Goal: Find specific page/section: Find specific page/section

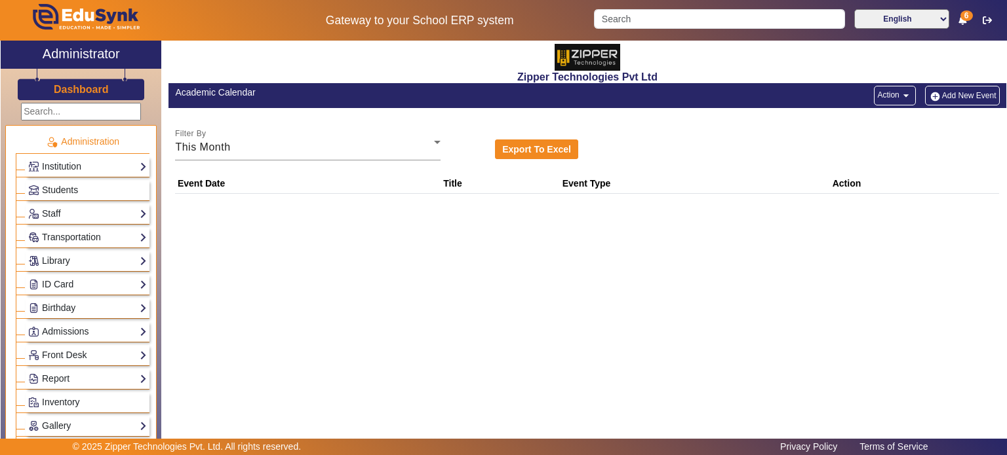
scroll to position [139, 0]
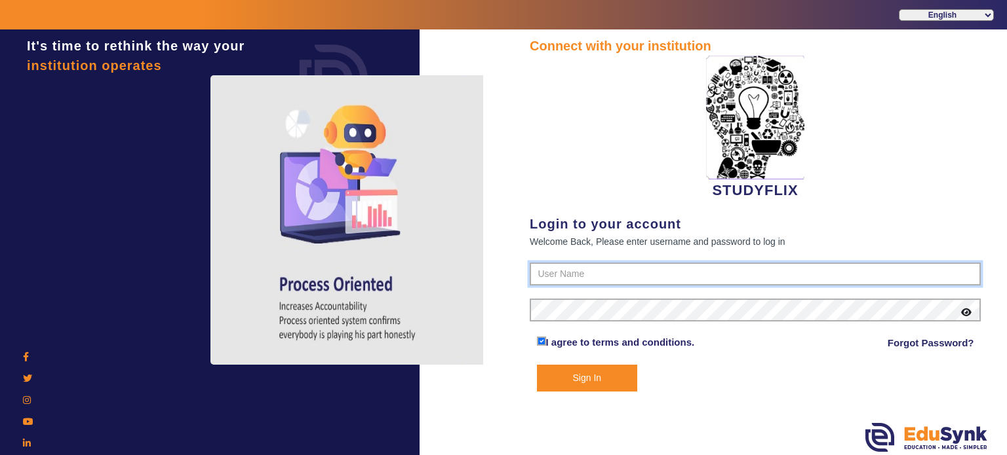
type input "6354922771"
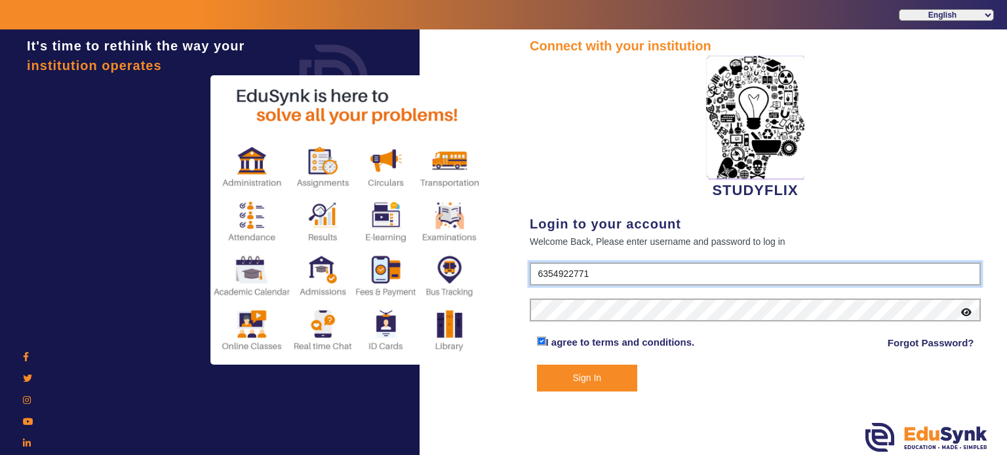
click at [573, 263] on input "6354922771" at bounding box center [755, 275] width 451 height 24
click at [581, 365] on button "Sign In" at bounding box center [587, 378] width 101 height 27
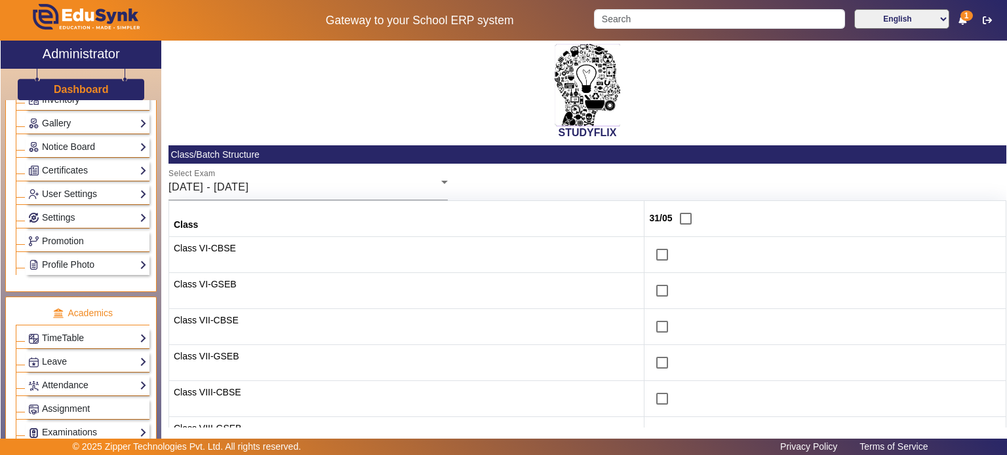
scroll to position [303, 0]
click at [98, 139] on link "Notice Board" at bounding box center [87, 146] width 119 height 15
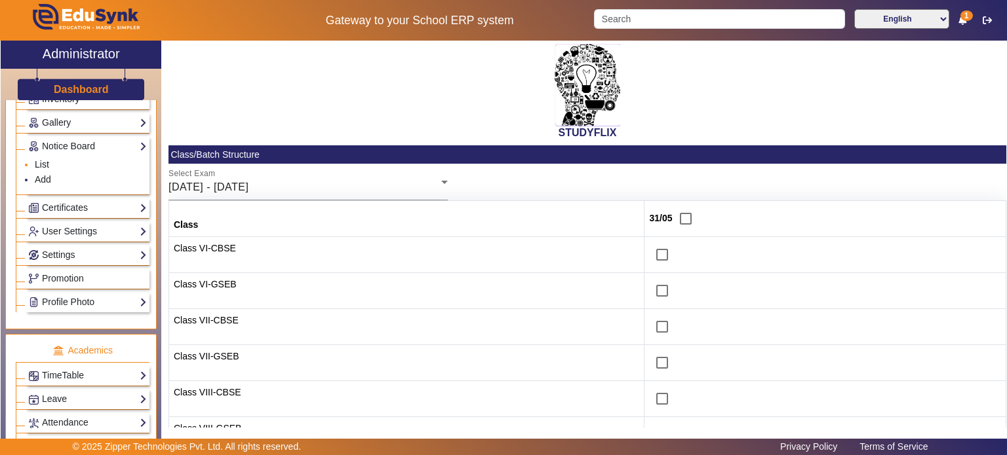
click at [39, 164] on link "List" at bounding box center [42, 164] width 14 height 10
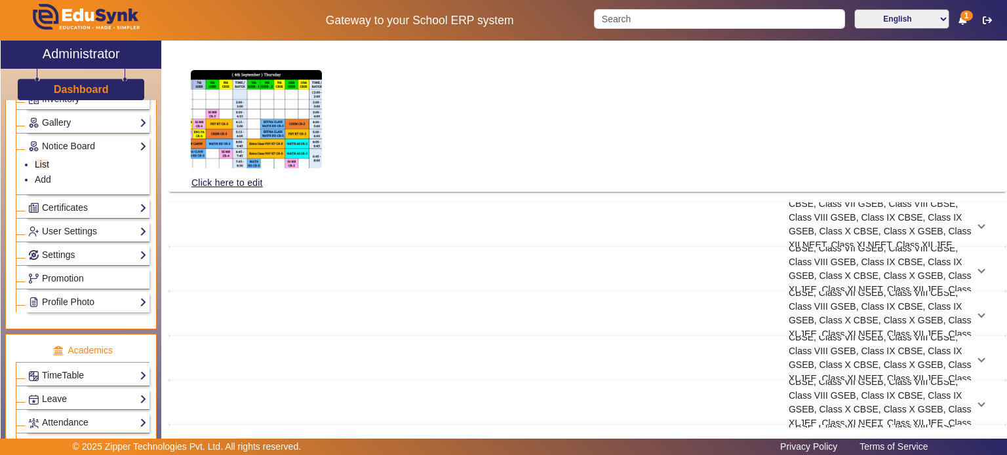
scroll to position [400, 0]
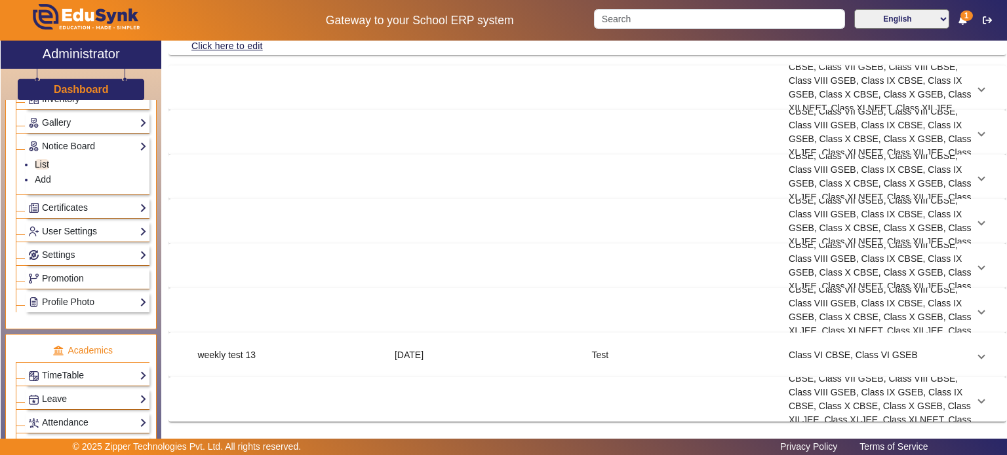
click at [320, 193] on div "TIME TABLE" at bounding box center [289, 177] width 197 height 83
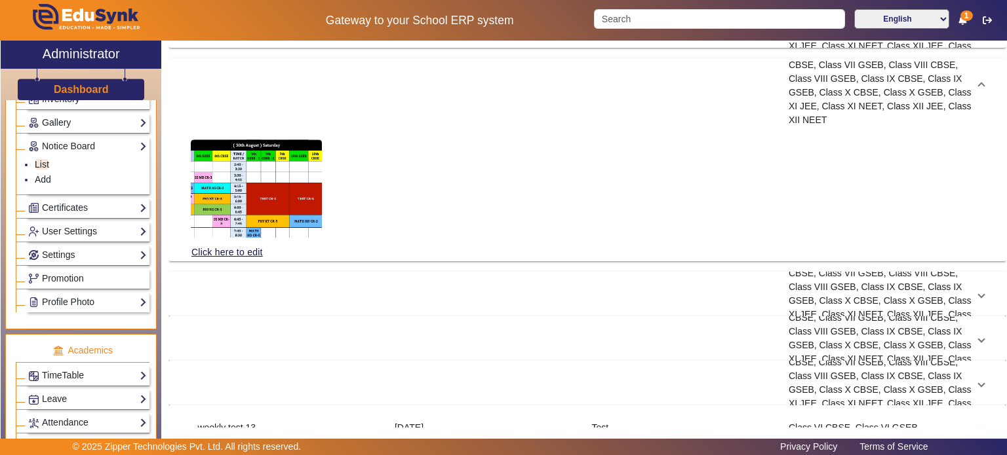
scroll to position [294, 0]
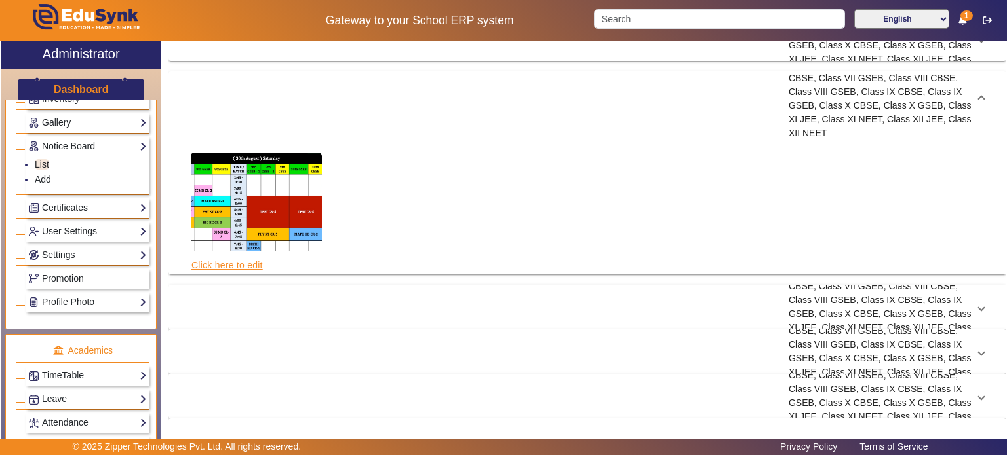
click at [225, 259] on link "Click here to edit" at bounding box center [227, 265] width 73 height 14
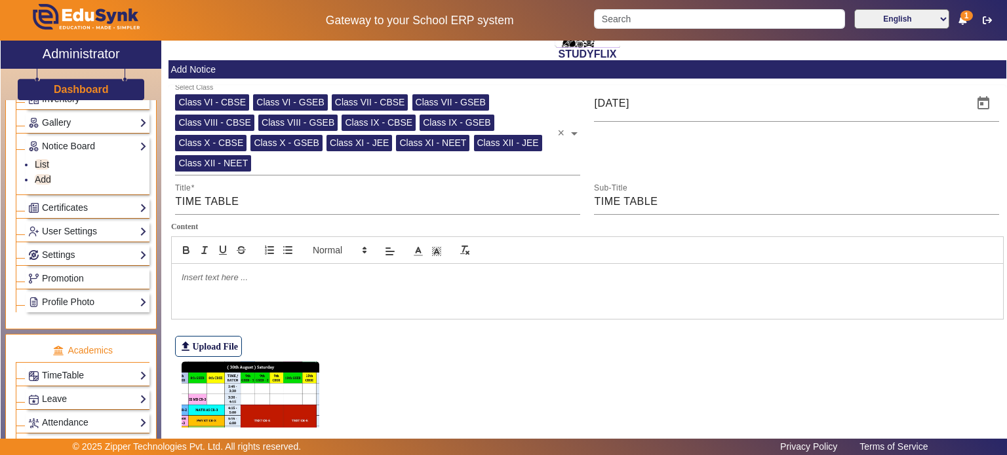
scroll to position [79, 0]
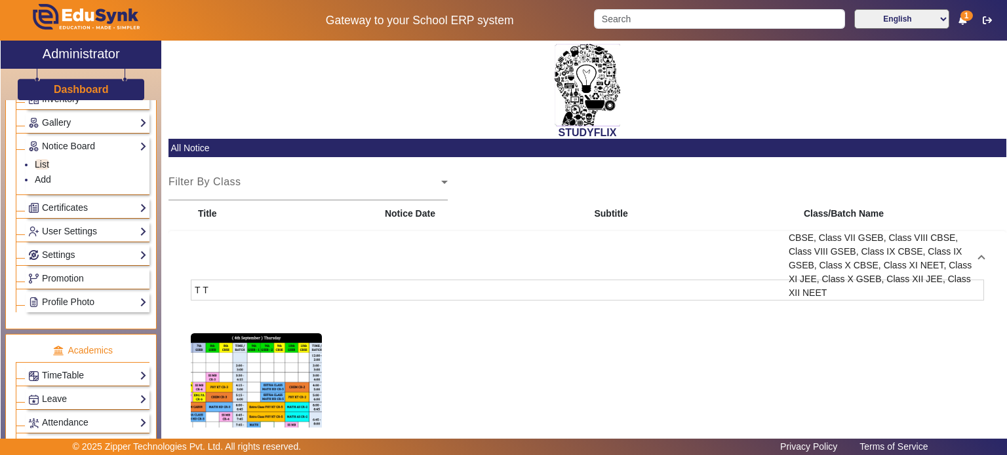
click at [478, 293] on div "4 Sept 2025" at bounding box center [485, 259] width 197 height 83
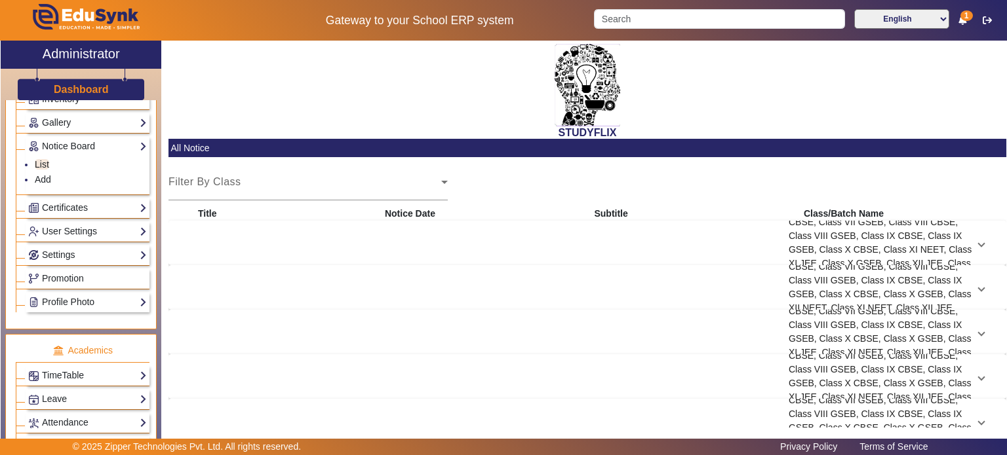
click at [484, 230] on div "4 Sept 2025" at bounding box center [485, 243] width 197 height 83
